Goal: Transaction & Acquisition: Purchase product/service

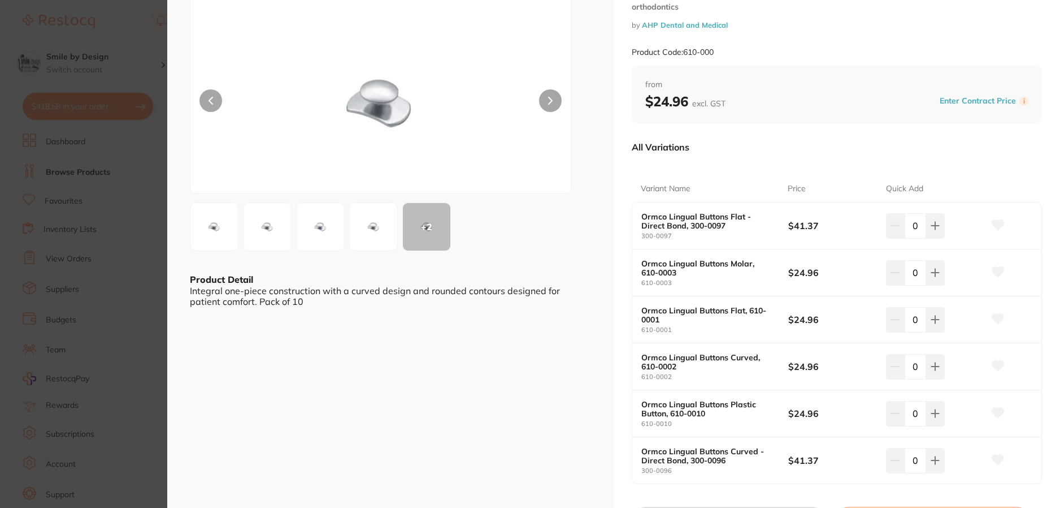
scroll to position [113, 0]
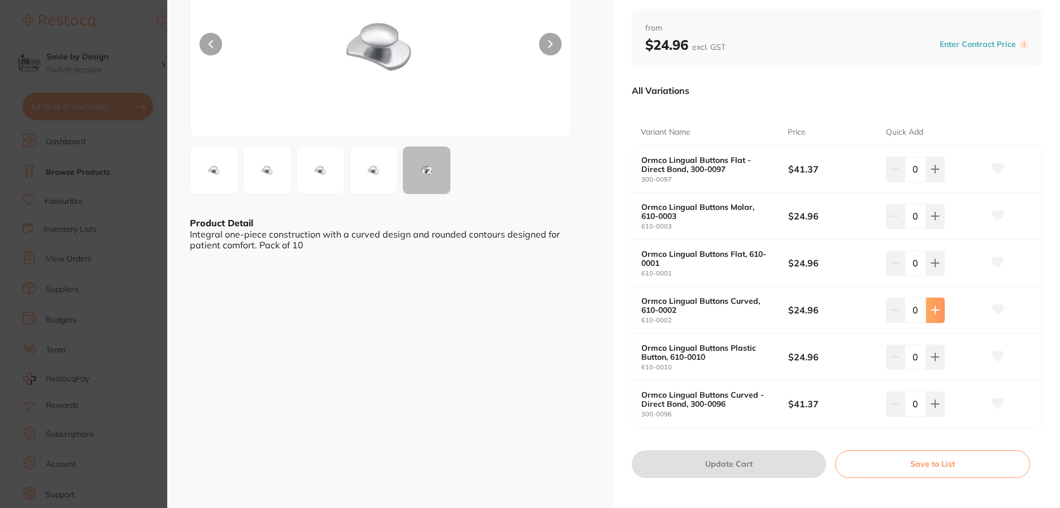
click at [936, 311] on icon at bounding box center [935, 309] width 9 height 9
type input "1"
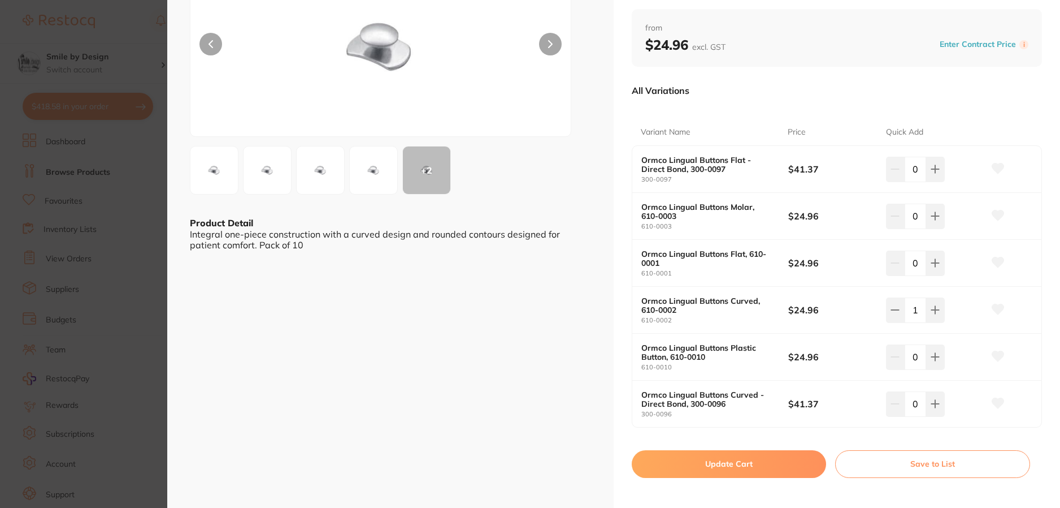
scroll to position [0, 0]
click at [938, 220] on button at bounding box center [935, 215] width 19 height 25
type input "1"
click at [932, 310] on icon at bounding box center [934, 309] width 7 height 7
type input "2"
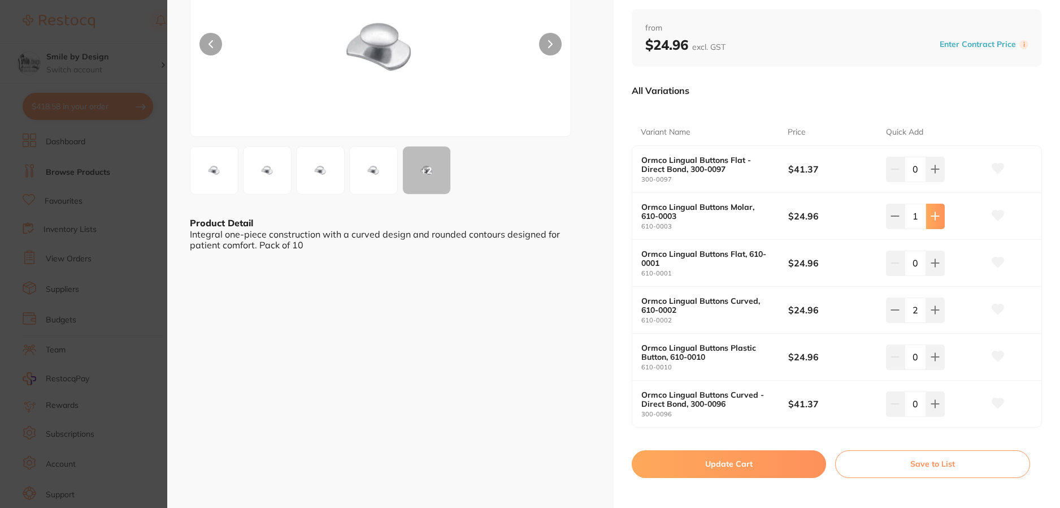
click at [931, 217] on icon at bounding box center [935, 215] width 9 height 9
type input "2"
click at [740, 467] on button "Update Cart" at bounding box center [729, 463] width 194 height 27
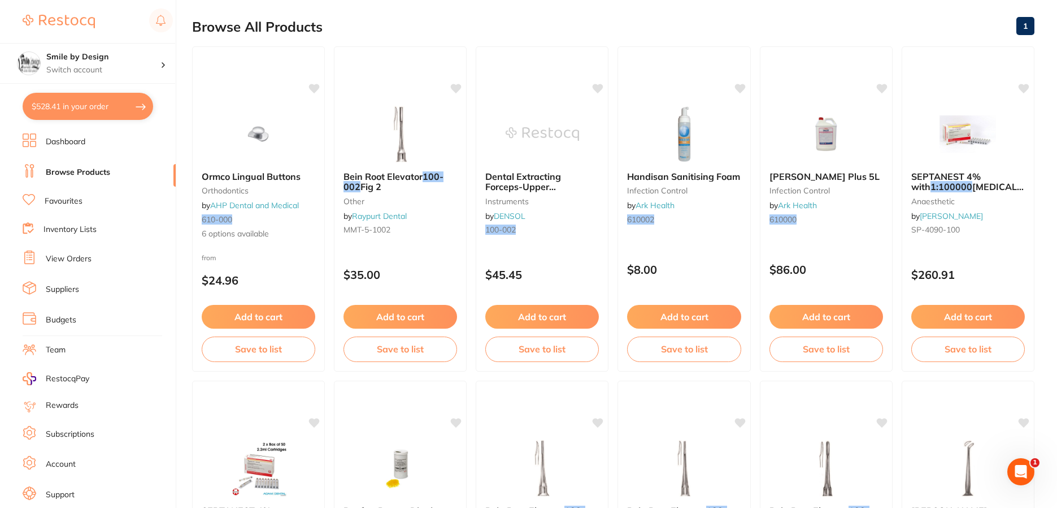
click at [97, 93] on button "$528.41 in your order" at bounding box center [88, 106] width 131 height 27
checkbox input "true"
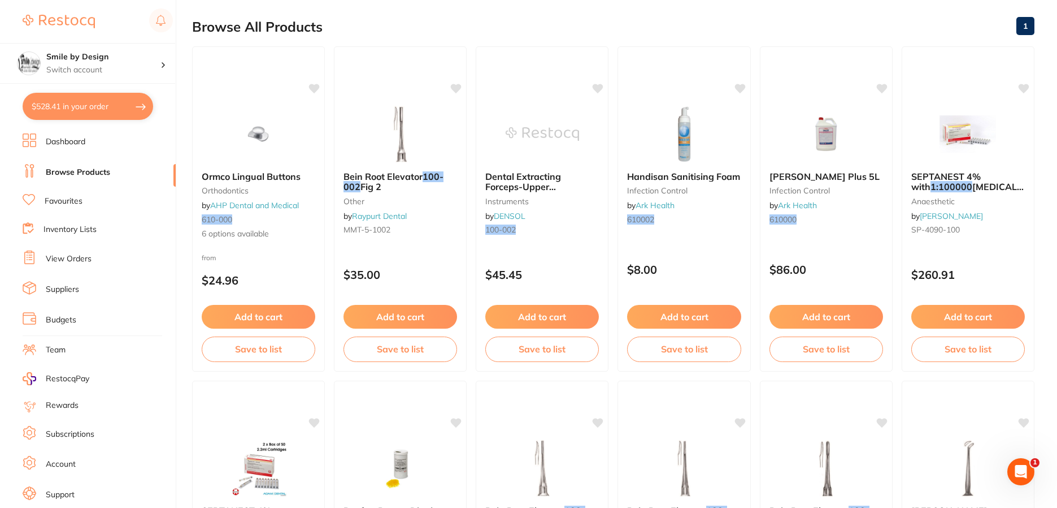
checkbox input "true"
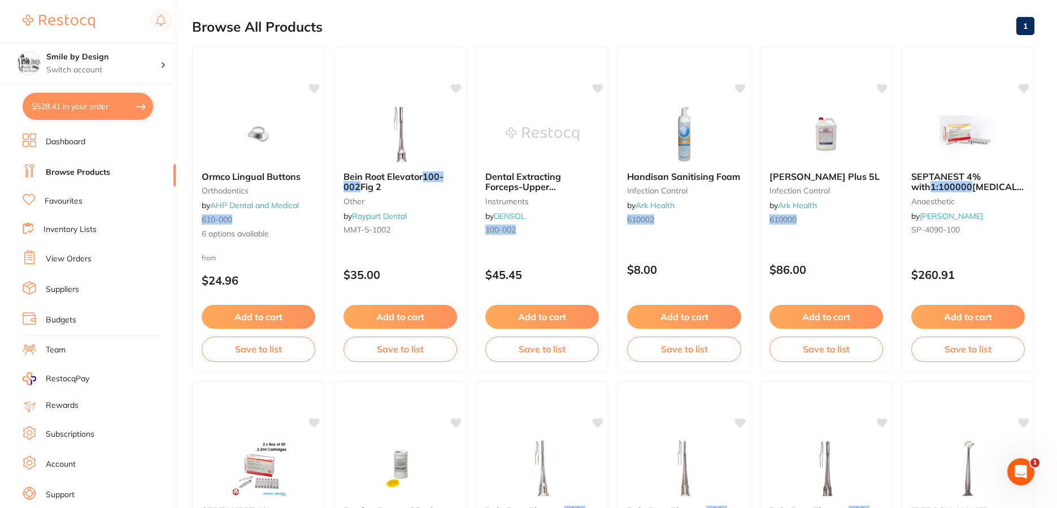
checkbox input "true"
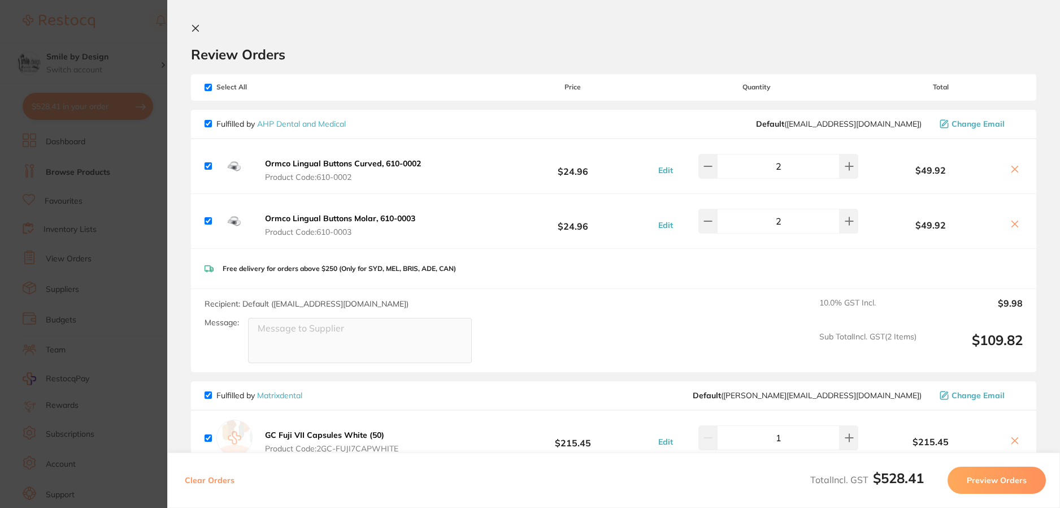
click at [165, 193] on section "Update RRP Set your pre negotiated price for this item. Item Agreed RRP (excl. …" at bounding box center [530, 254] width 1060 height 508
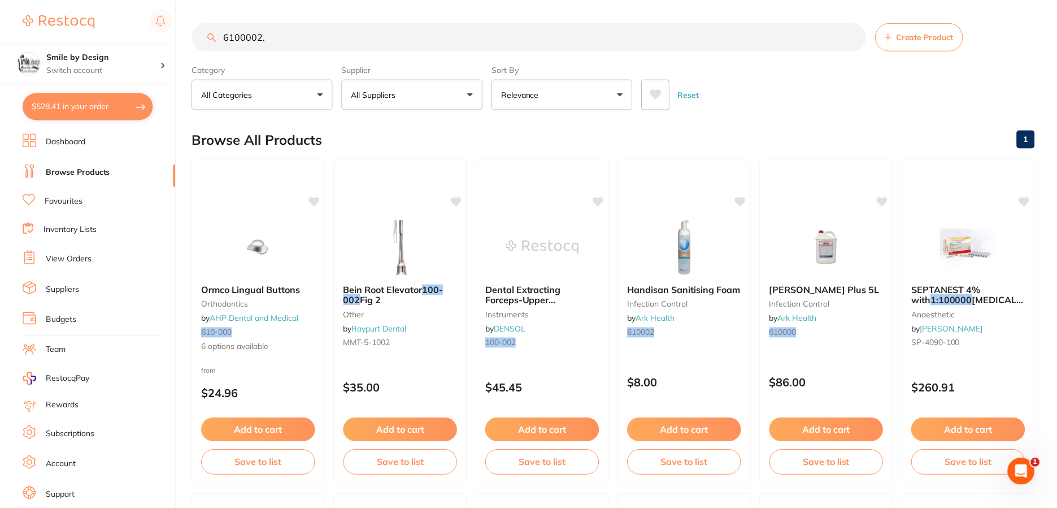
scroll to position [113, 0]
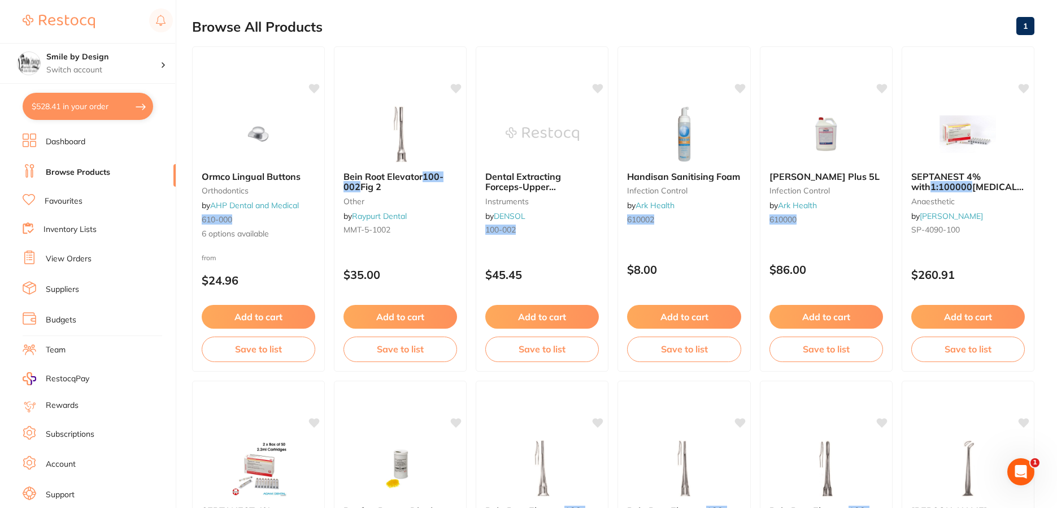
click at [71, 177] on link "Browse Products" at bounding box center [78, 172] width 64 height 11
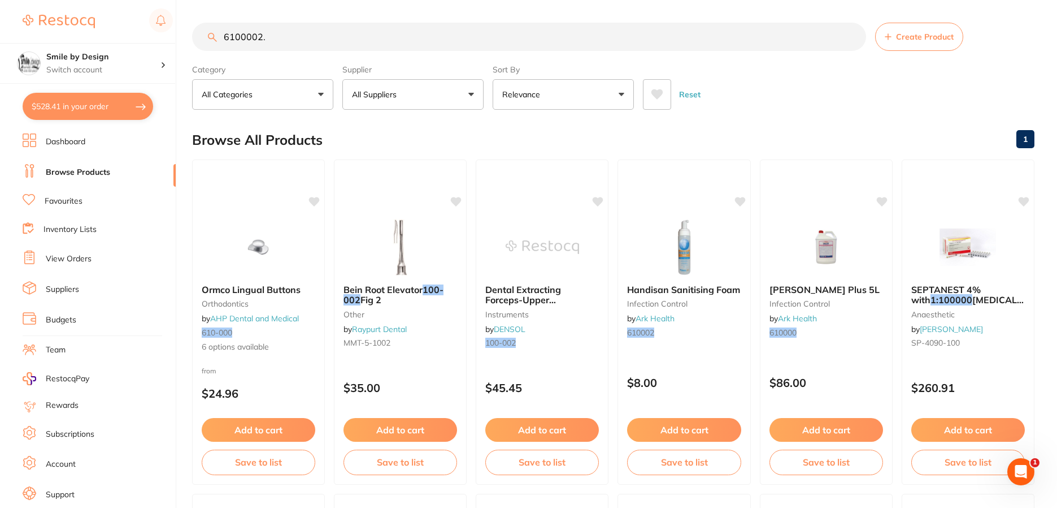
click at [68, 189] on ul "Dashboard Browse Products Favourites Inventory Lists View Orders Suppliers Budg…" at bounding box center [99, 328] width 153 height 390
click at [69, 194] on li "Favourites" at bounding box center [99, 201] width 153 height 15
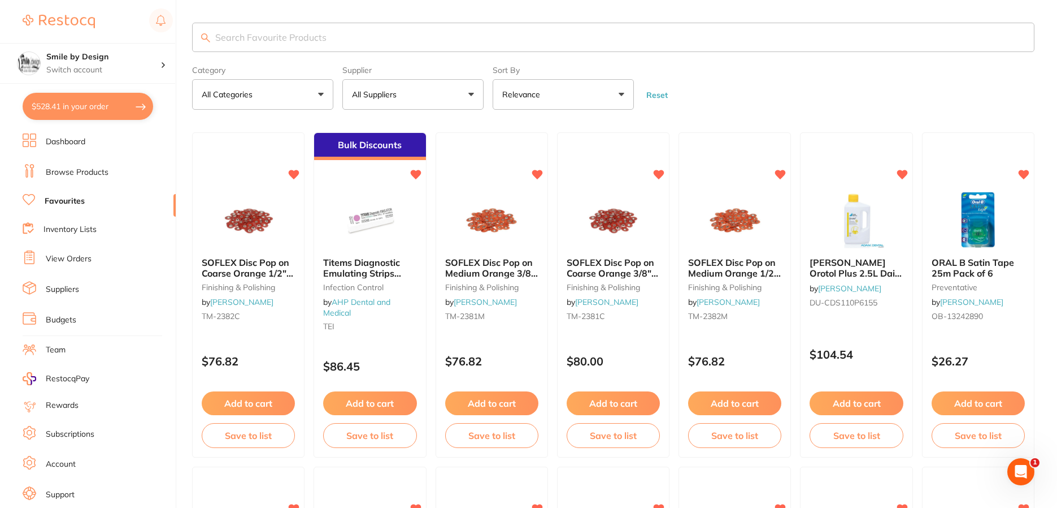
click at [318, 49] on input "search" at bounding box center [613, 37] width 843 height 29
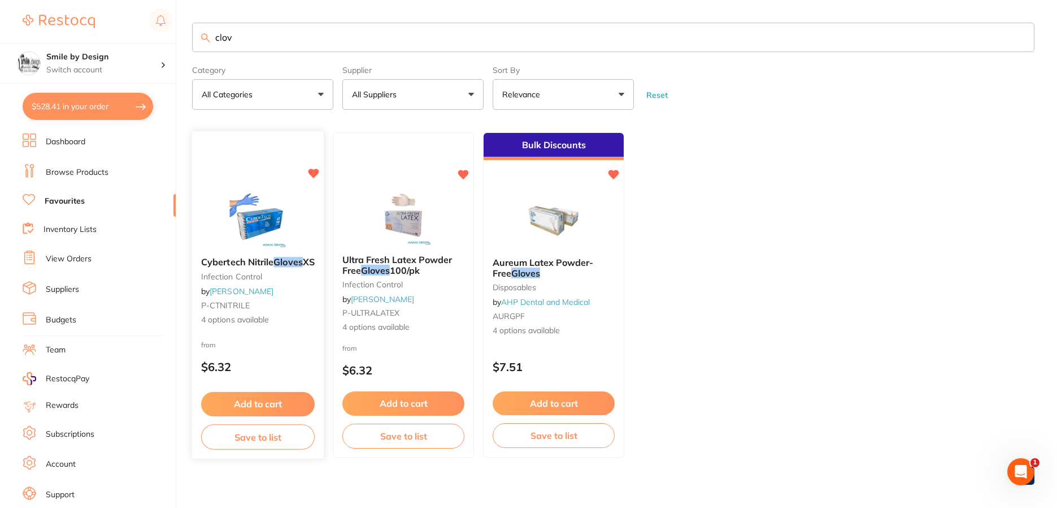
type input "clov"
click at [271, 196] on img at bounding box center [258, 219] width 74 height 57
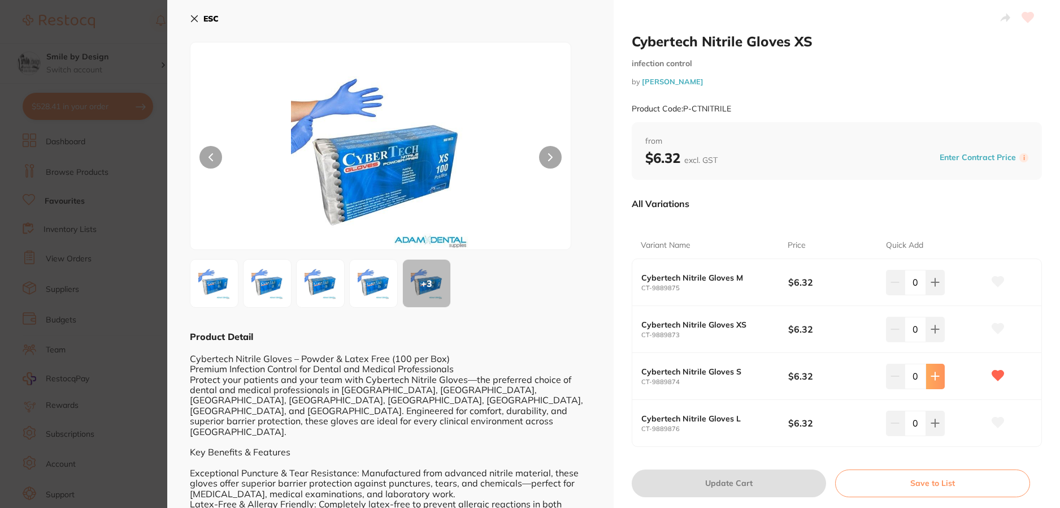
click at [931, 370] on button at bounding box center [935, 375] width 19 height 25
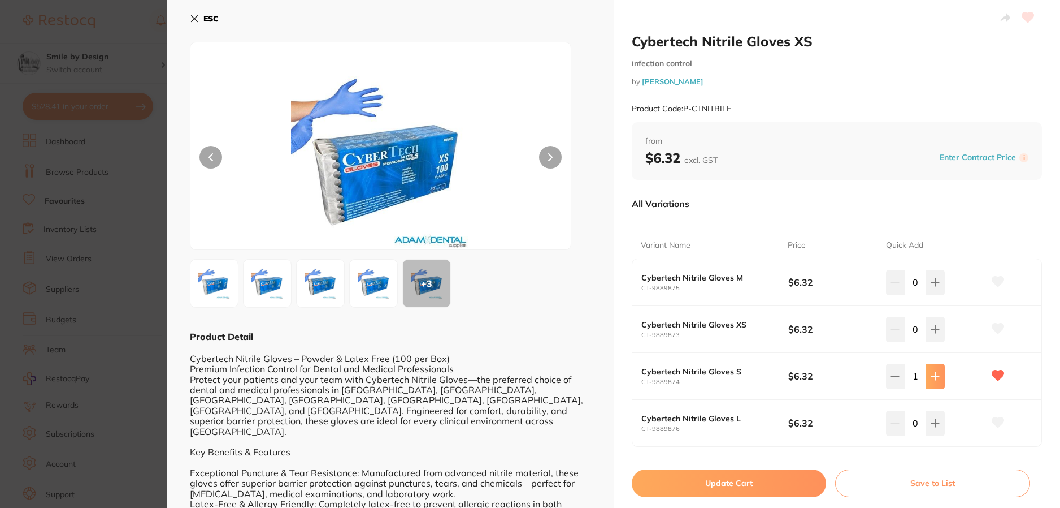
click at [931, 370] on button at bounding box center [935, 375] width 19 height 25
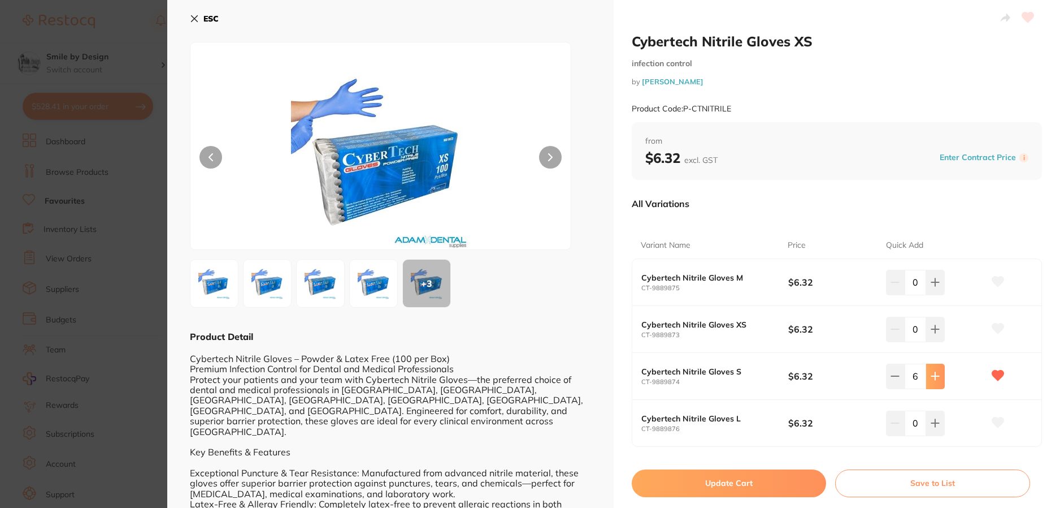
click at [931, 370] on button at bounding box center [935, 375] width 19 height 25
type input "10"
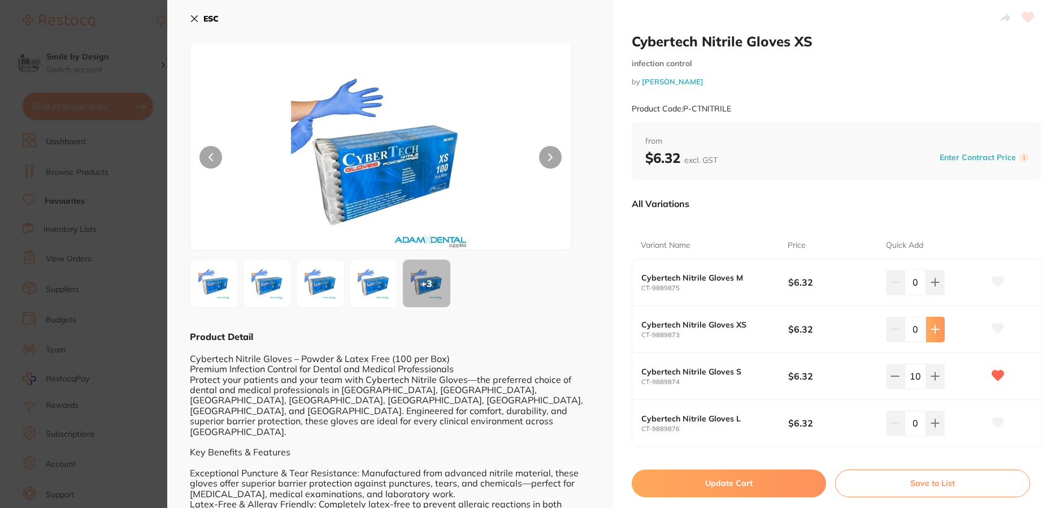
click at [931, 340] on button at bounding box center [935, 328] width 19 height 25
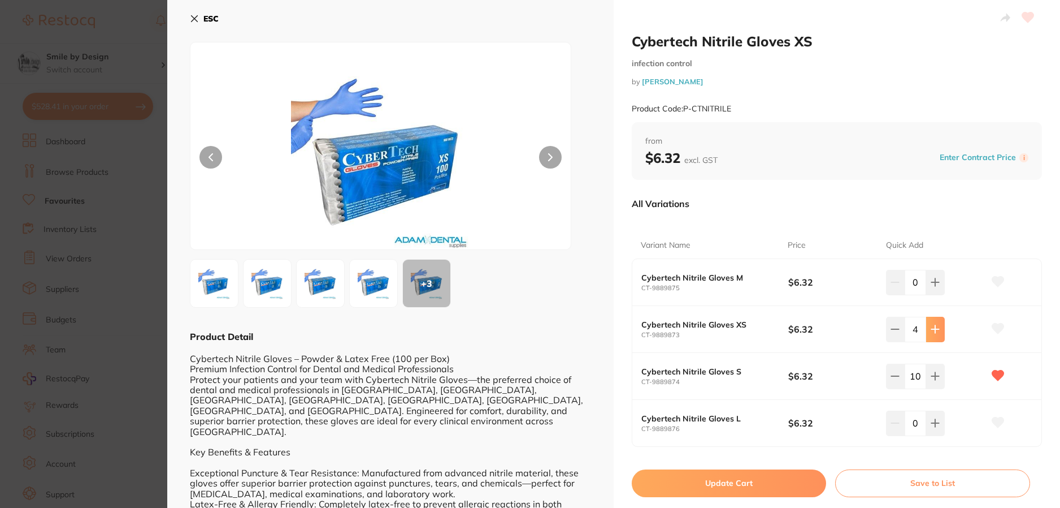
type input "5"
click at [935, 292] on button at bounding box center [935, 282] width 19 height 25
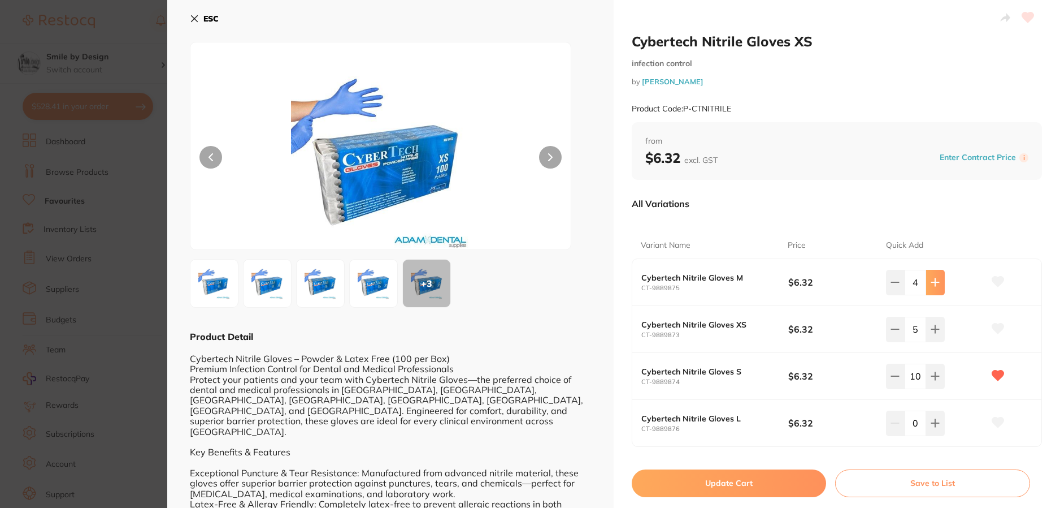
click at [935, 292] on button at bounding box center [935, 282] width 19 height 25
type input "5"
click at [739, 480] on button "Update Cart" at bounding box center [729, 482] width 194 height 27
checkbox input "false"
